Goal: Navigation & Orientation: Find specific page/section

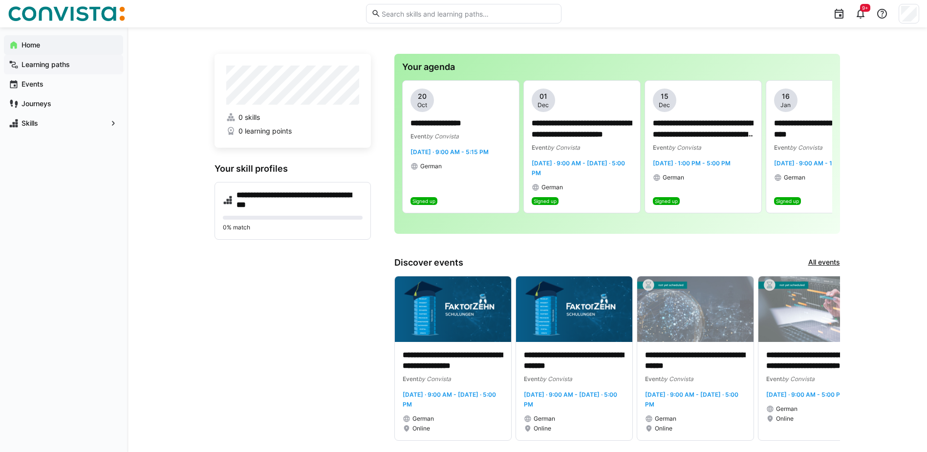
click at [0, 0] on app-navigation-label "Learning paths" at bounding box center [0, 0] width 0 height 0
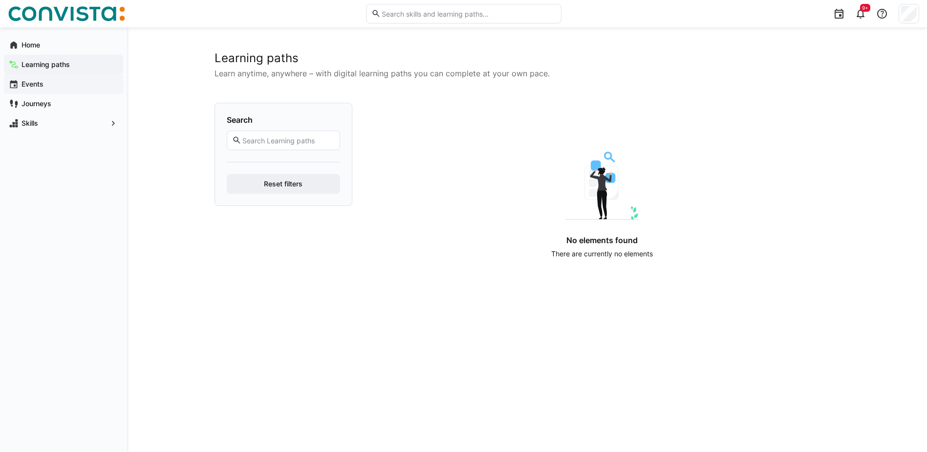
click at [0, 0] on app-navigation-label "Events" at bounding box center [0, 0] width 0 height 0
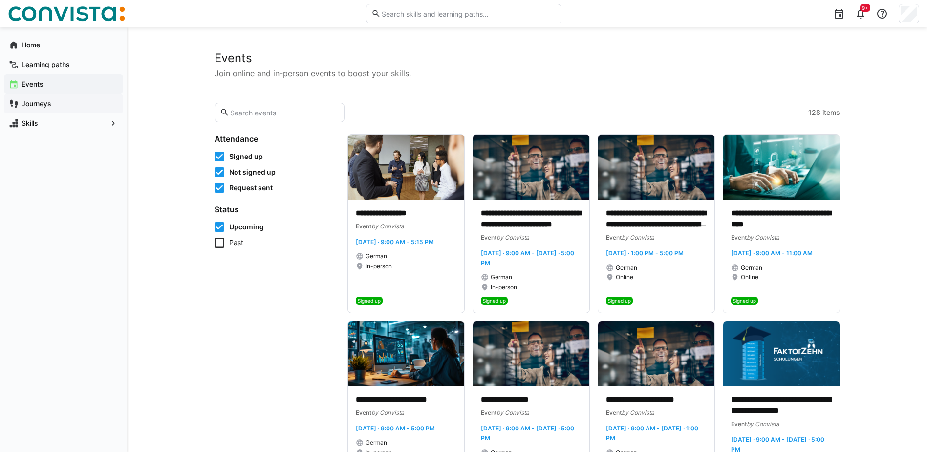
click at [59, 106] on span "Journeys" at bounding box center [69, 104] width 98 height 10
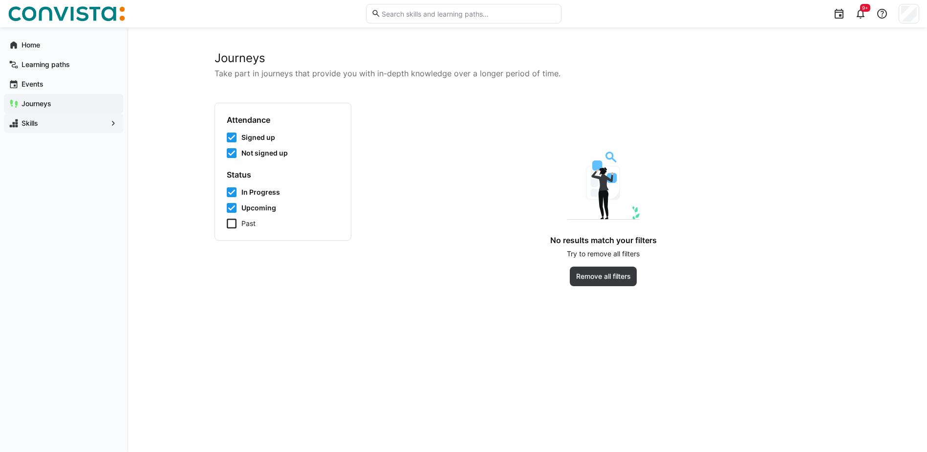
click at [47, 127] on span "Skills" at bounding box center [63, 123] width 87 height 10
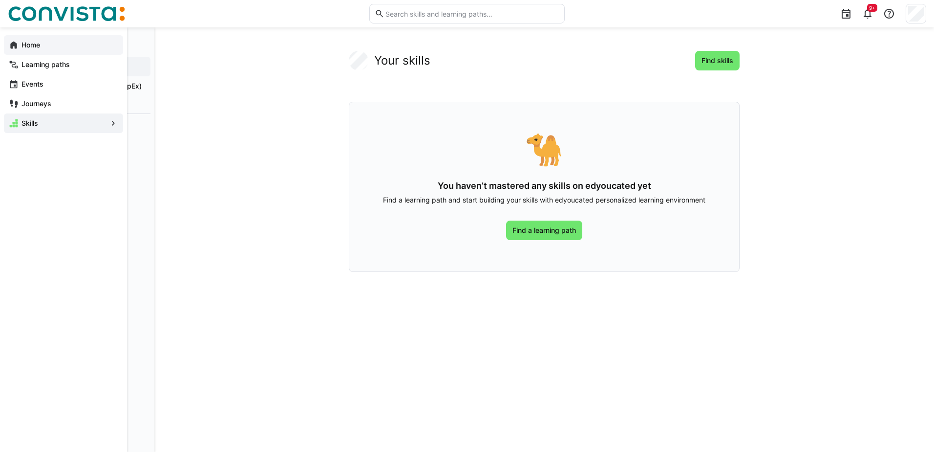
click at [42, 46] on span "Home" at bounding box center [69, 45] width 98 height 10
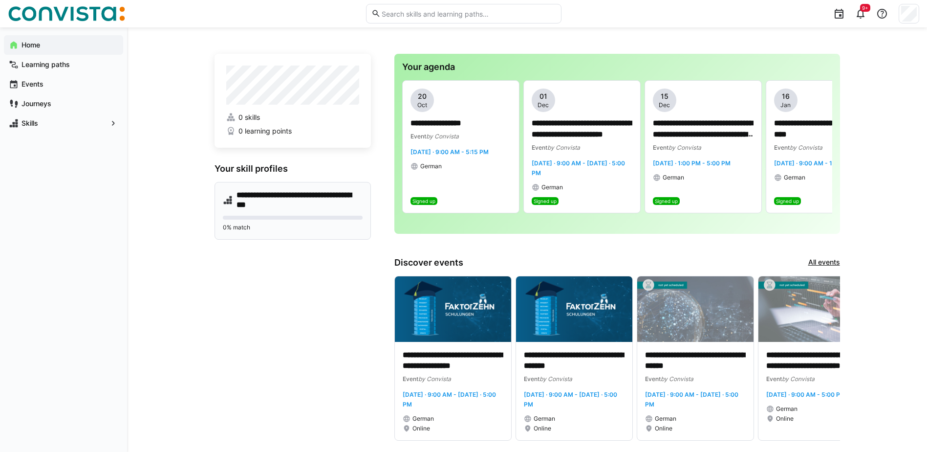
click at [295, 206] on h4 "**********" at bounding box center [300, 200] width 126 height 20
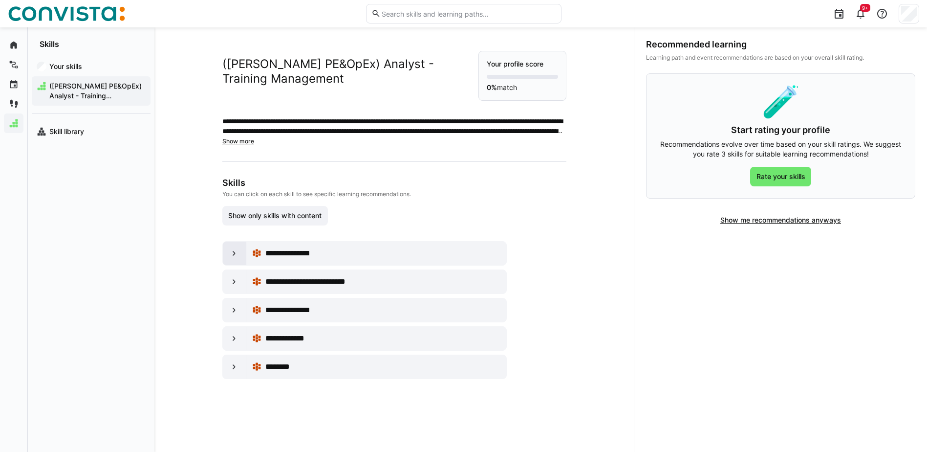
click at [229, 254] on eds-icon at bounding box center [234, 253] width 10 height 10
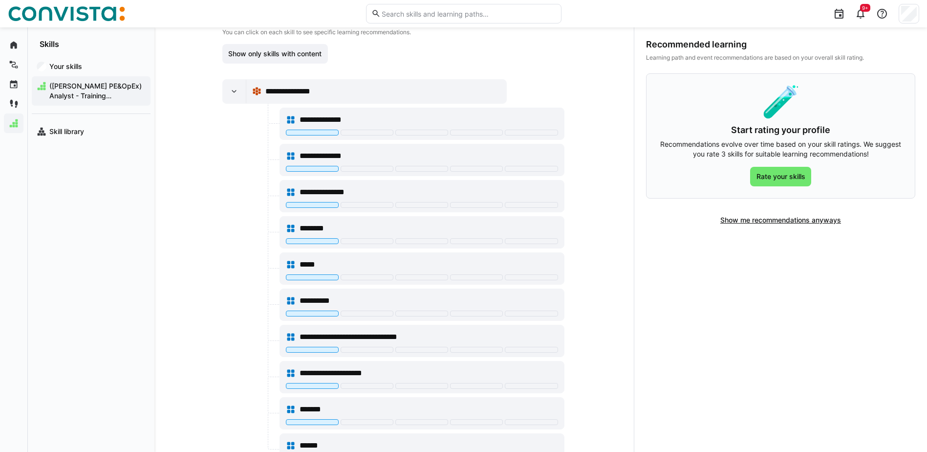
scroll to position [98, 0]
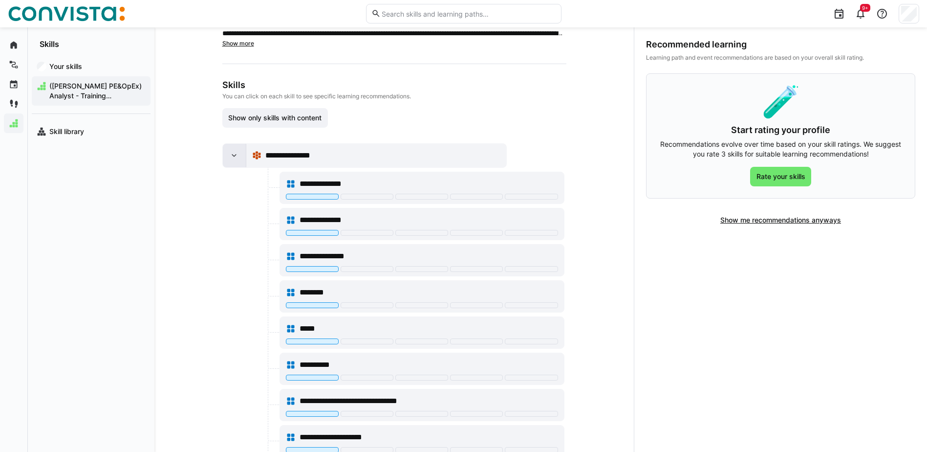
click at [229, 156] on eds-icon at bounding box center [234, 156] width 10 height 10
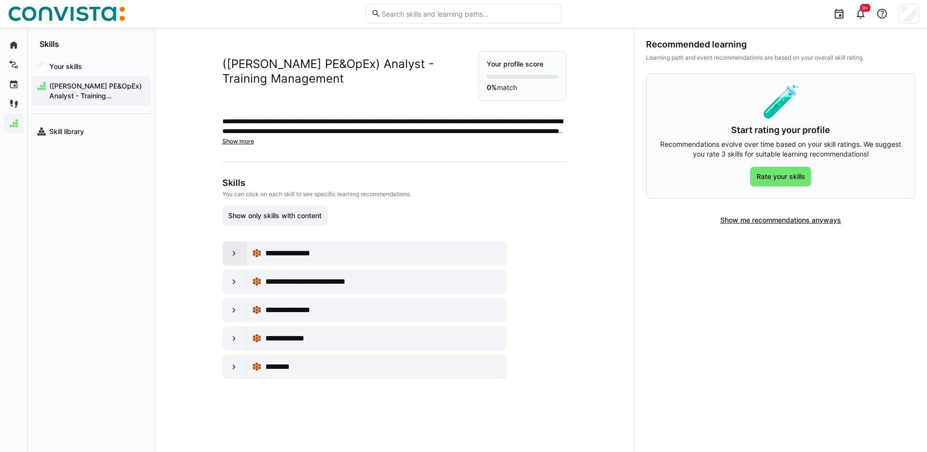
scroll to position [0, 0]
click at [229, 281] on eds-icon at bounding box center [234, 282] width 10 height 10
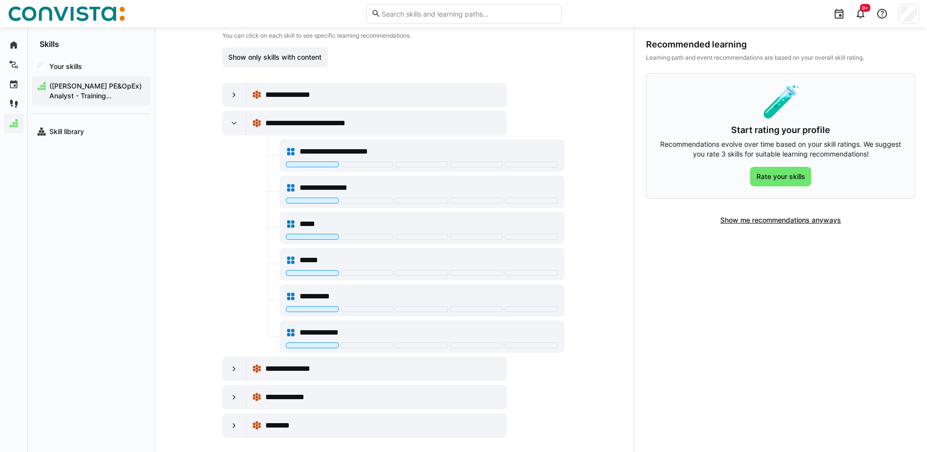
scroll to position [168, 0]
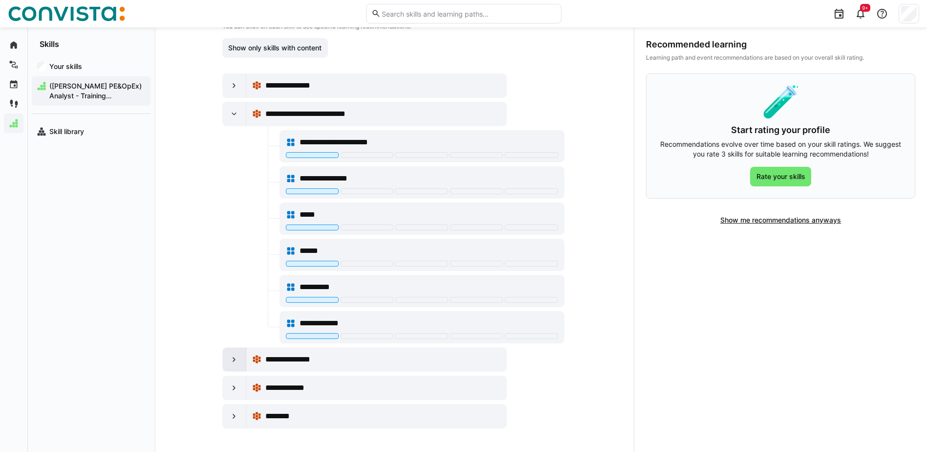
click at [223, 356] on div at bounding box center [234, 358] width 23 height 23
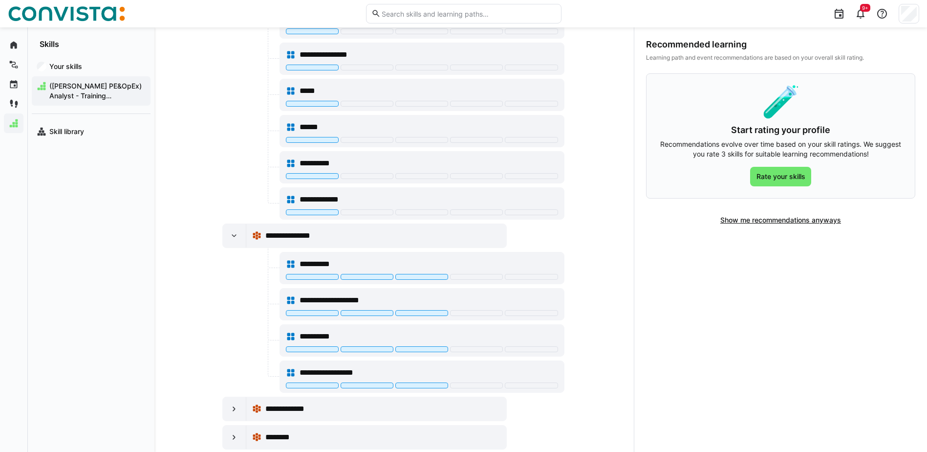
scroll to position [312, 0]
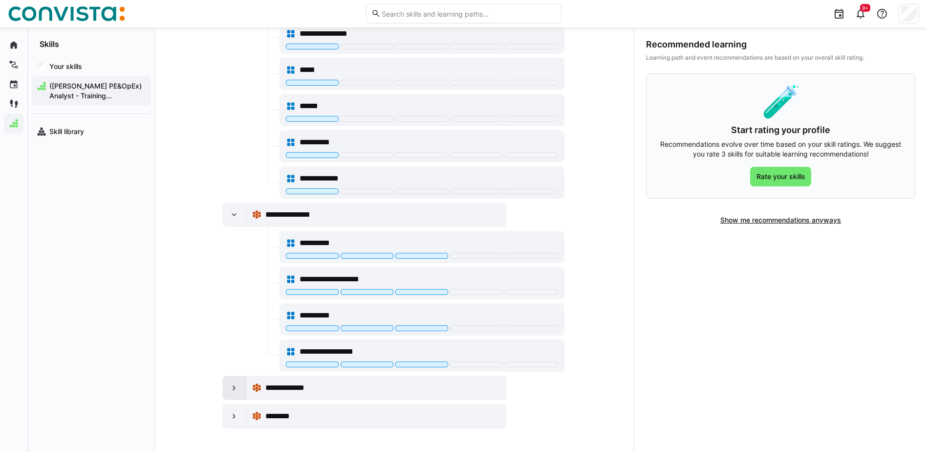
click at [229, 387] on eds-icon at bounding box center [234, 388] width 10 height 10
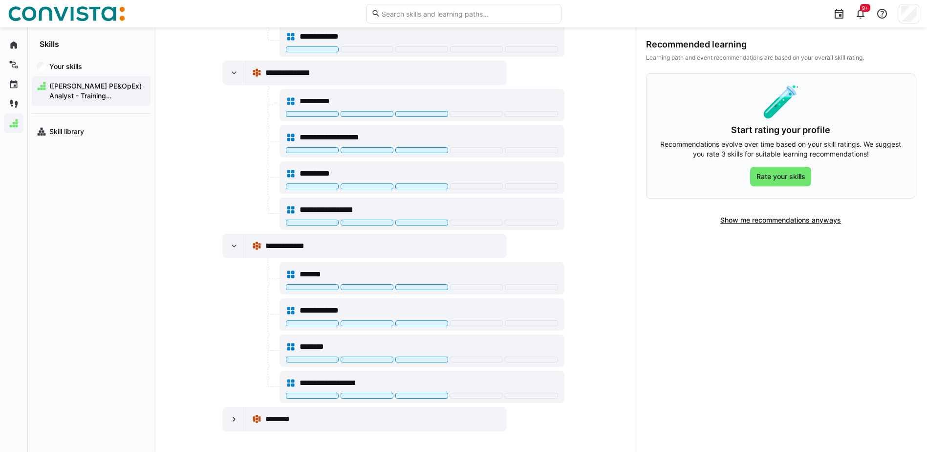
scroll to position [457, 0]
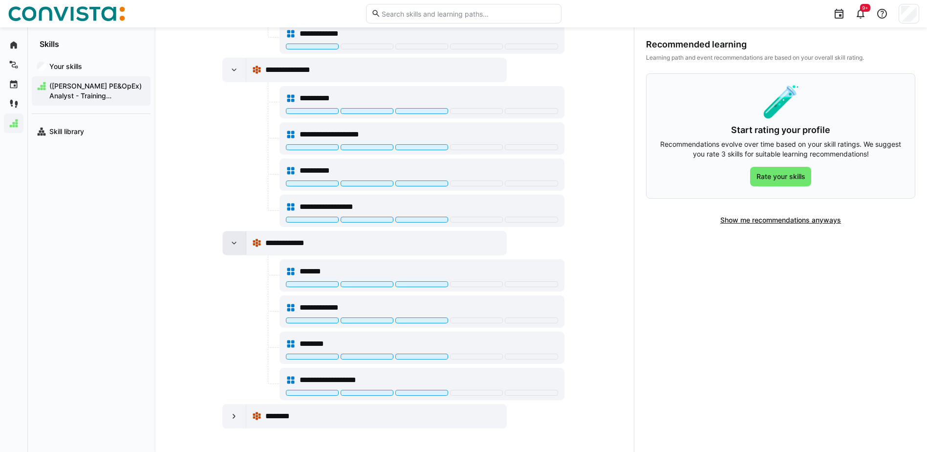
click at [229, 242] on eds-icon at bounding box center [234, 243] width 10 height 10
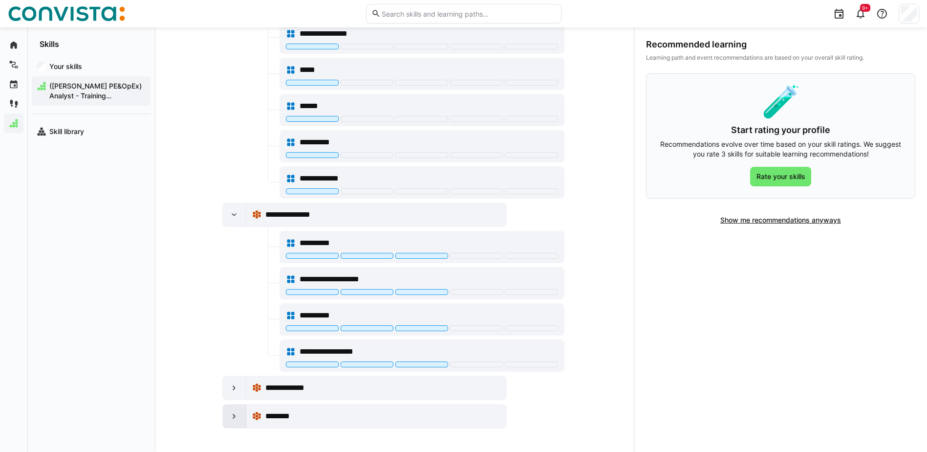
click at [234, 411] on eds-icon at bounding box center [234, 416] width 10 height 10
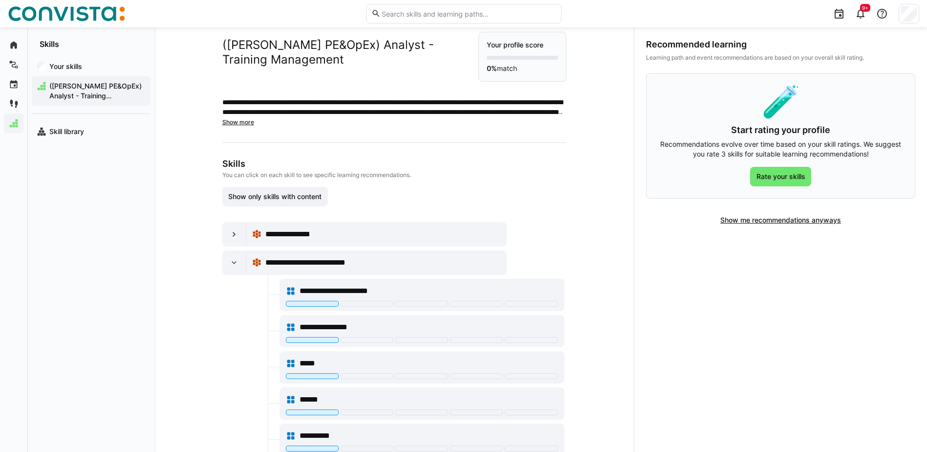
scroll to position [0, 0]
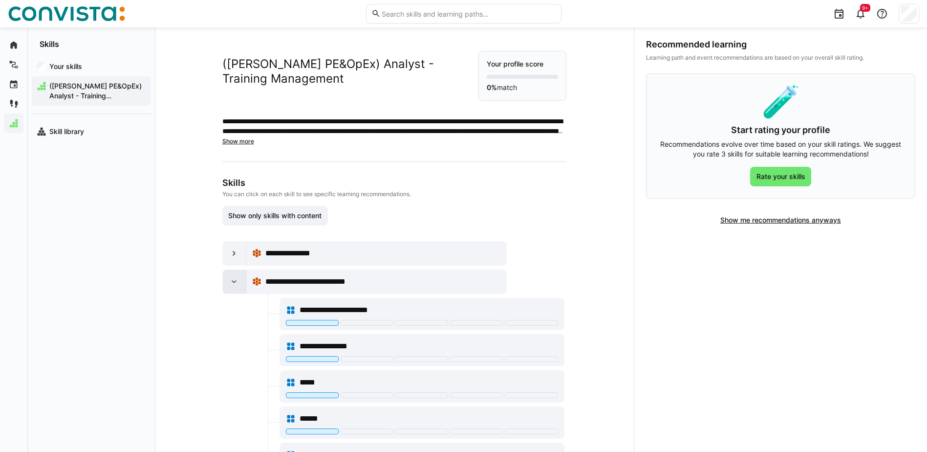
click at [230, 287] on div at bounding box center [234, 281] width 23 height 23
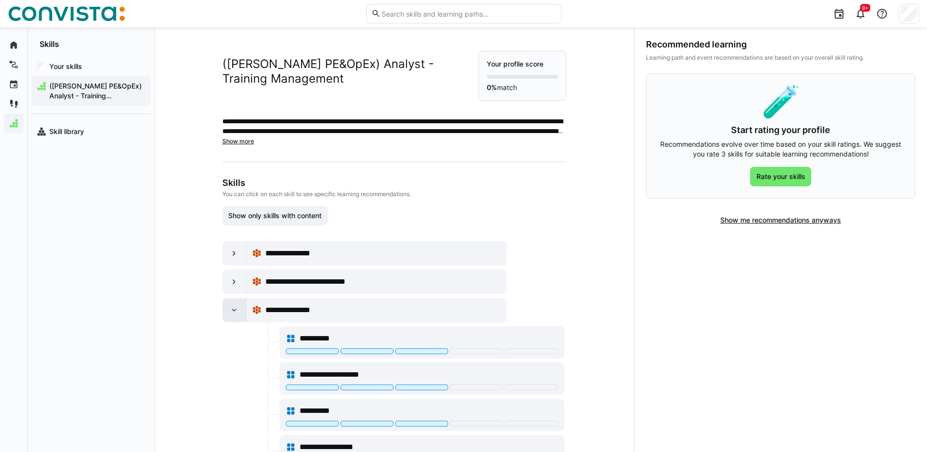
click at [231, 307] on eds-icon at bounding box center [234, 310] width 10 height 10
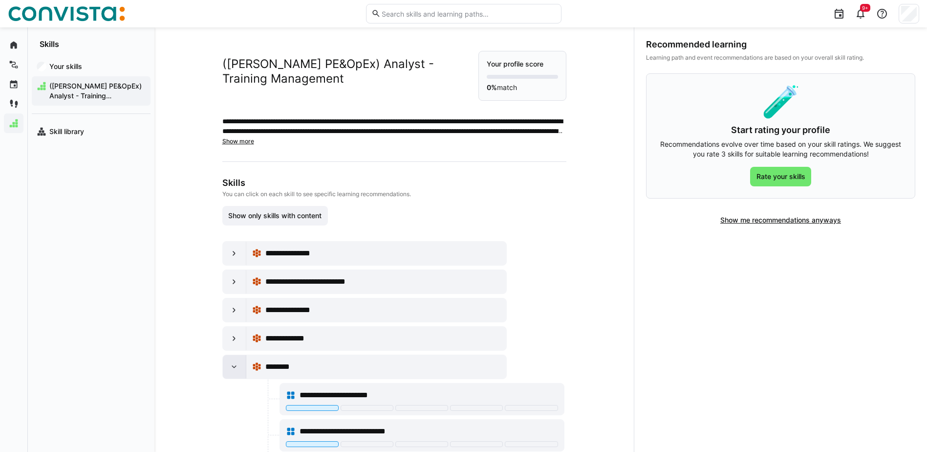
click at [229, 356] on div at bounding box center [234, 366] width 23 height 23
